Goal: Task Accomplishment & Management: Manage account settings

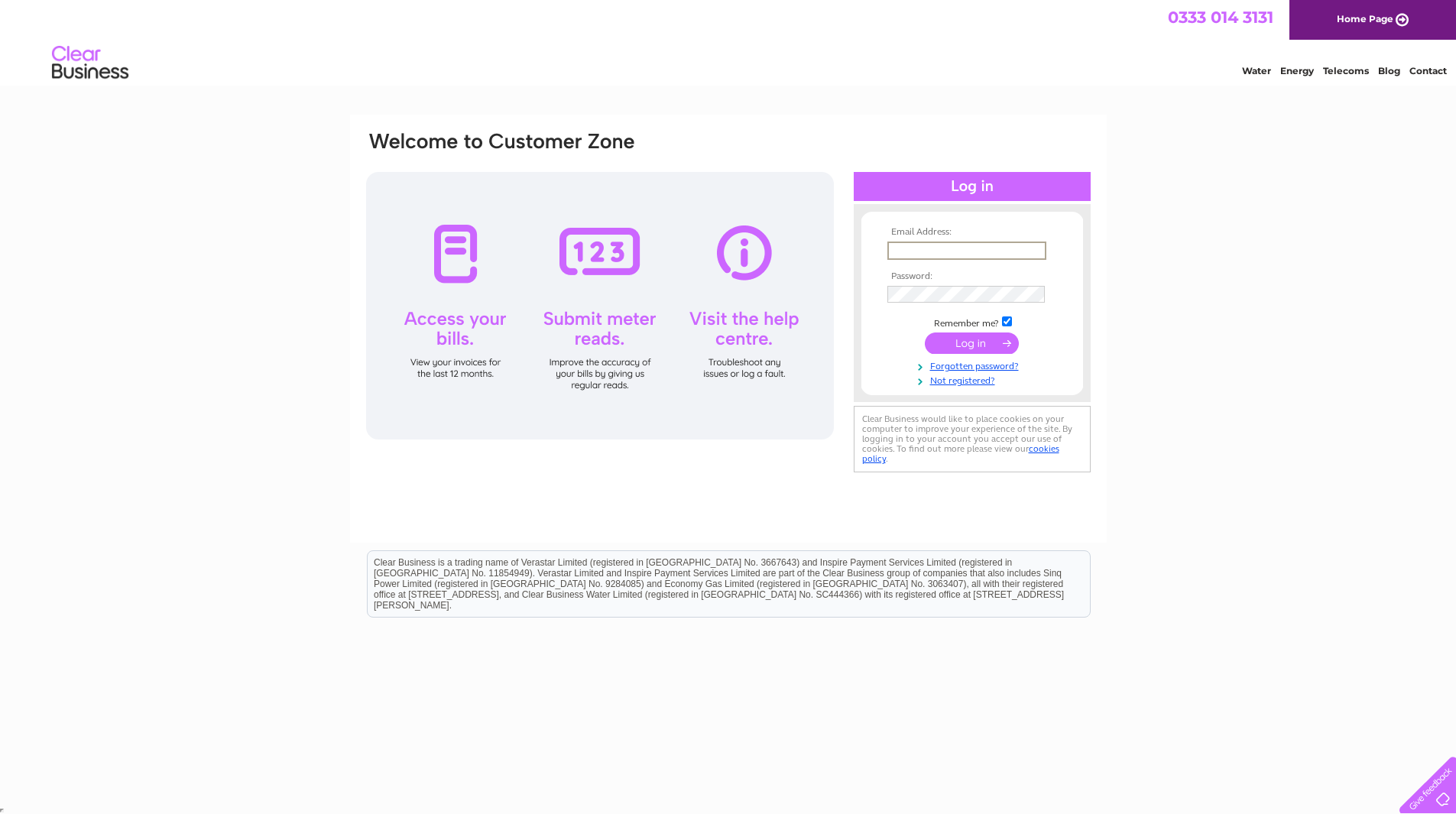
click at [937, 243] on input "text" at bounding box center [966, 250] width 159 height 18
type input "accounts@bennevisdistillery.com"
click at [958, 282] on td at bounding box center [972, 292] width 177 height 25
click at [964, 342] on input "submit" at bounding box center [972, 343] width 94 height 21
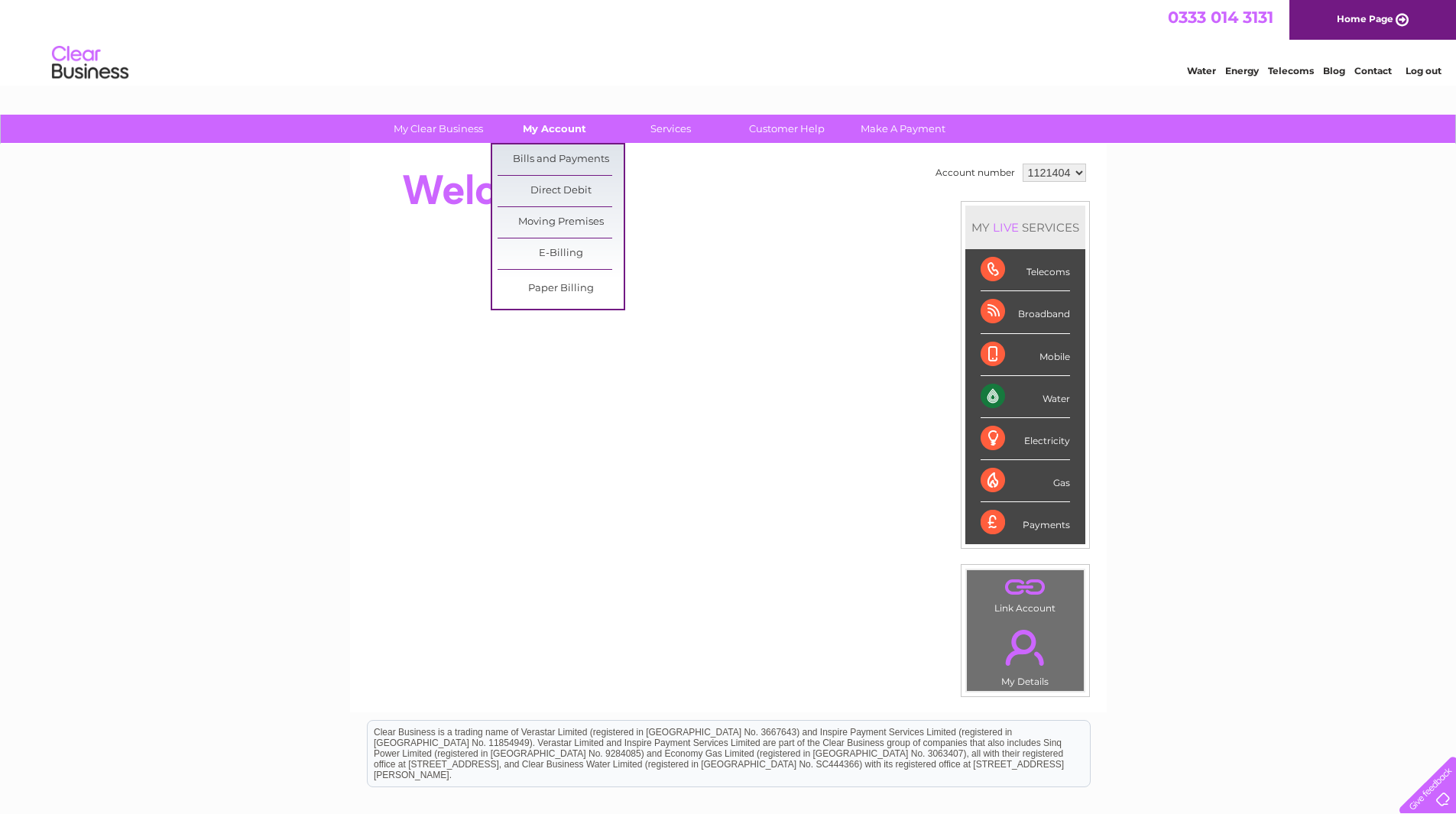
click at [546, 123] on link "My Account" at bounding box center [554, 129] width 126 height 28
click at [544, 159] on link "Bills and Payments" at bounding box center [560, 160] width 126 height 31
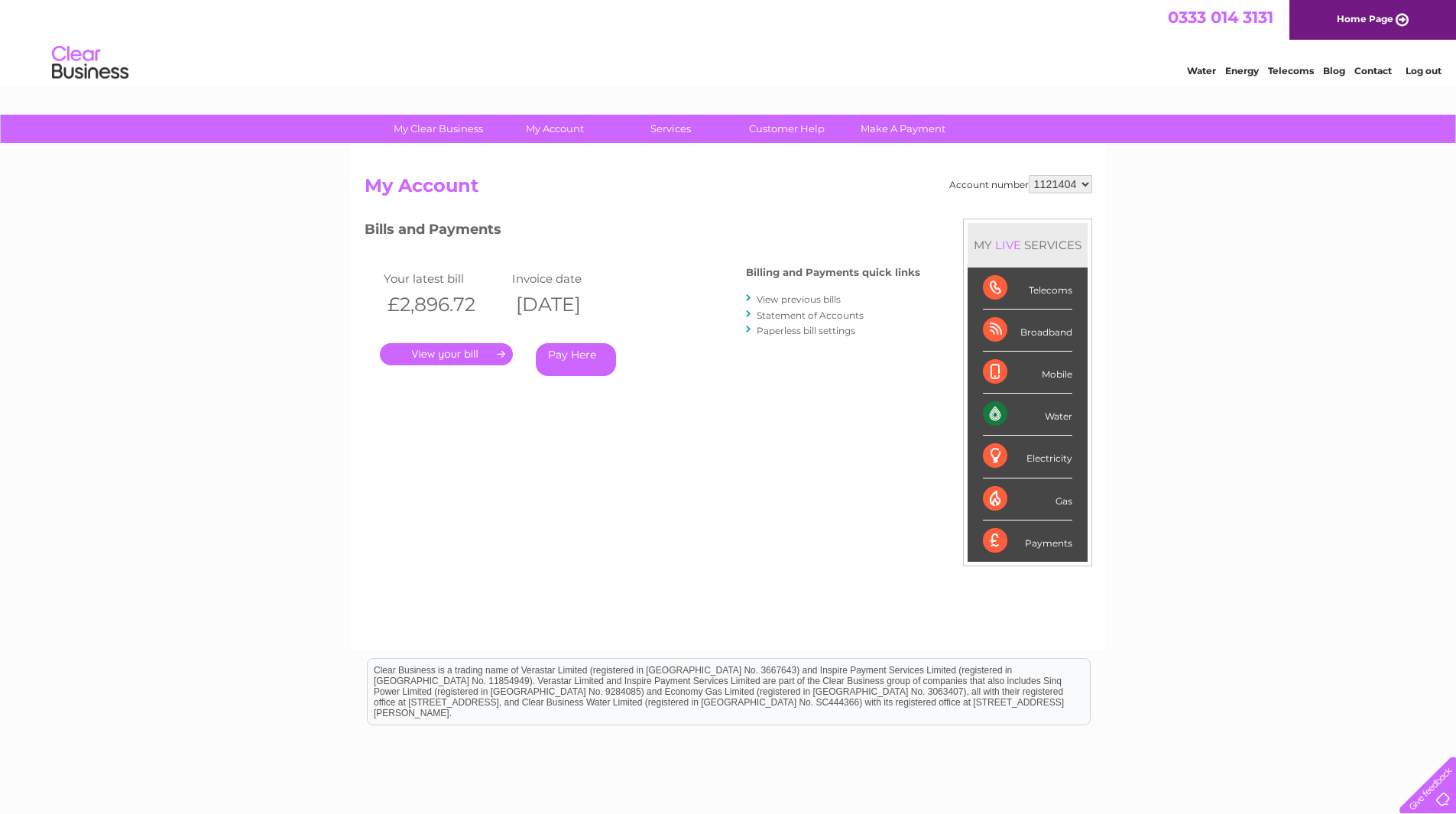
click at [478, 361] on link "." at bounding box center [446, 354] width 133 height 22
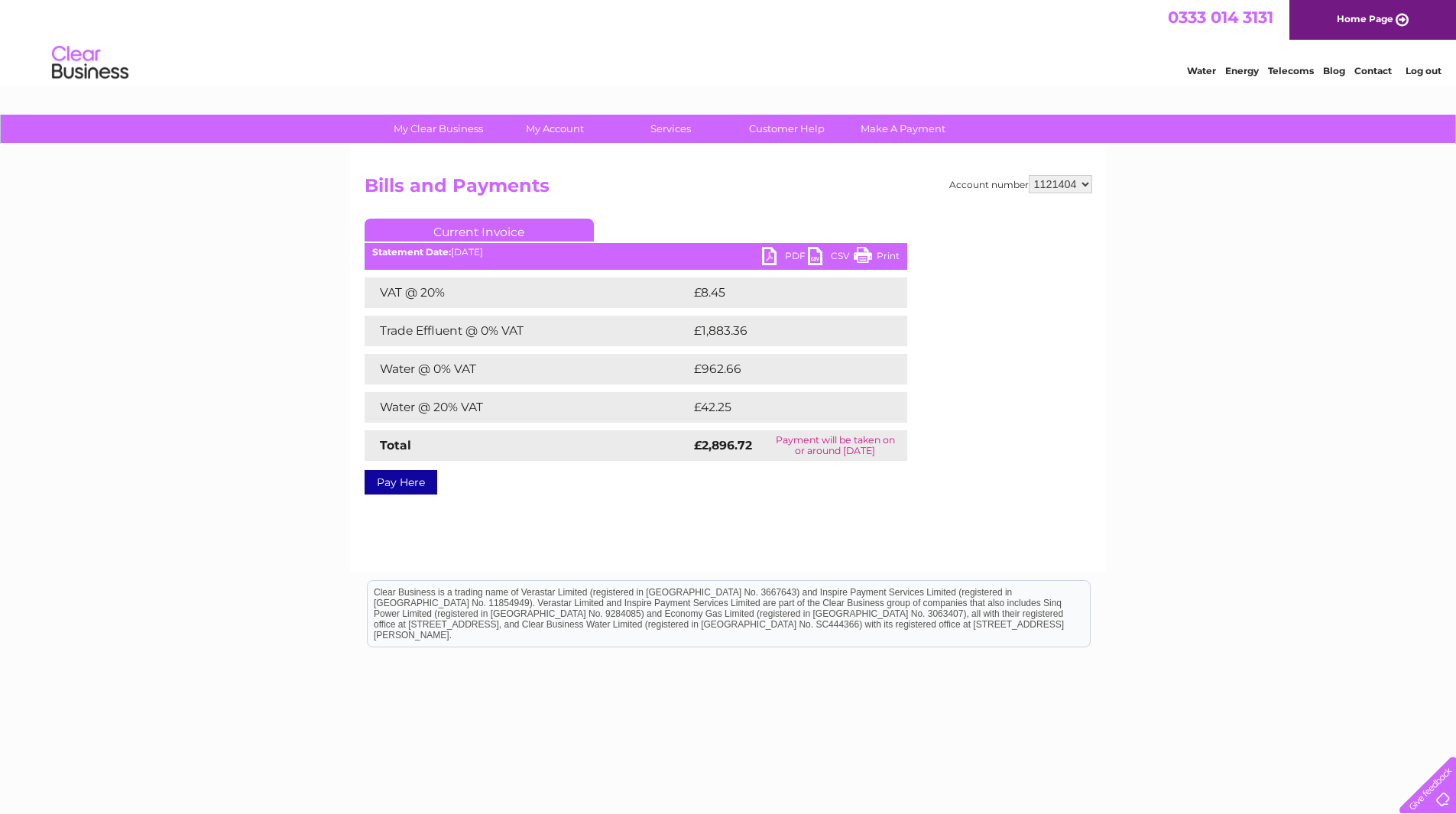
click at [795, 254] on link "PDF" at bounding box center [784, 258] width 45 height 22
click at [1426, 71] on link "Log out" at bounding box center [1423, 70] width 36 height 11
